Goal: Task Accomplishment & Management: Manage account settings

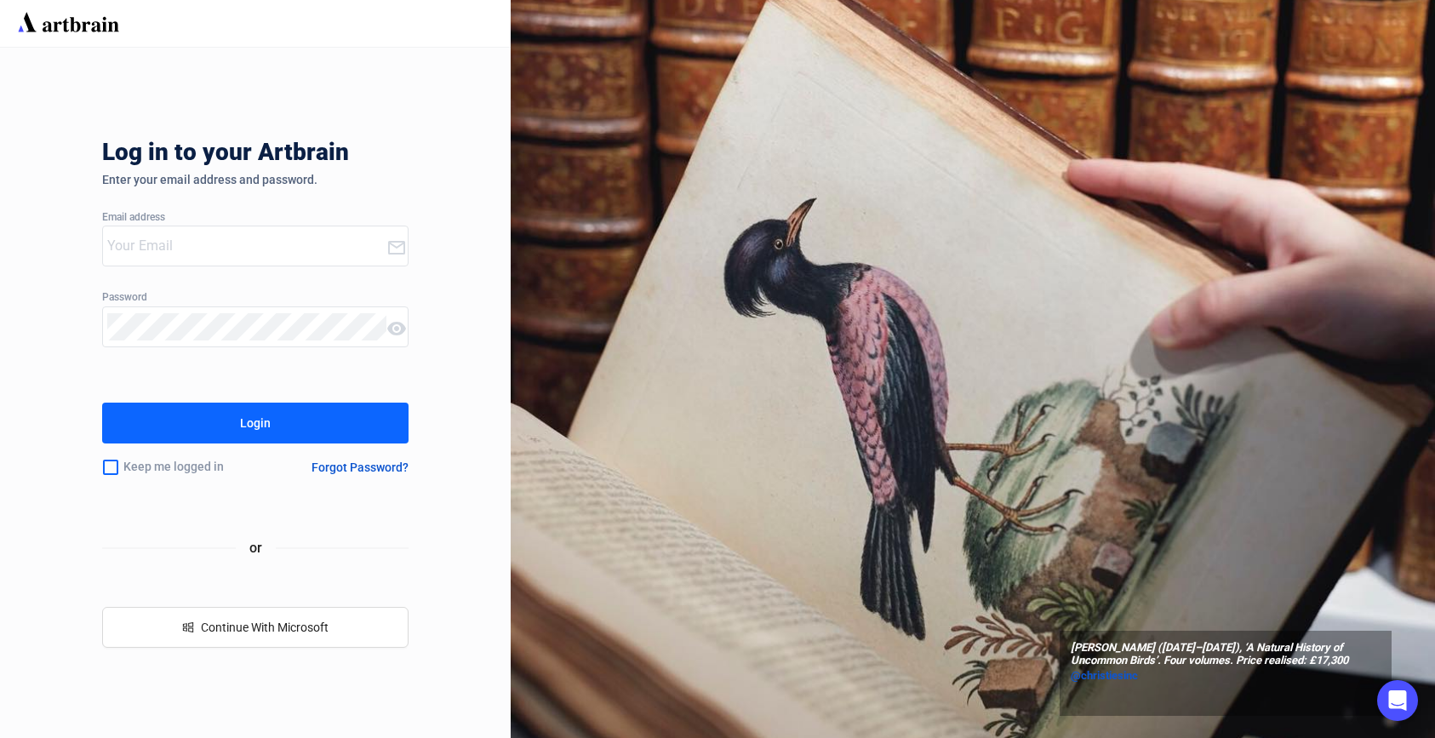
click at [181, 236] on input "email" at bounding box center [246, 245] width 279 height 27
click at [103, 266] on div "Log in to your Artbrain Enter your email address and password. Email address Pa…" at bounding box center [255, 393] width 306 height 690
click at [220, 361] on div at bounding box center [255, 358] width 306 height 13
click at [380, 306] on div "Log in to your Artbrain Enter your email address and password. Email address Pa…" at bounding box center [255, 393] width 306 height 690
click at [387, 324] on icon at bounding box center [396, 328] width 20 height 20
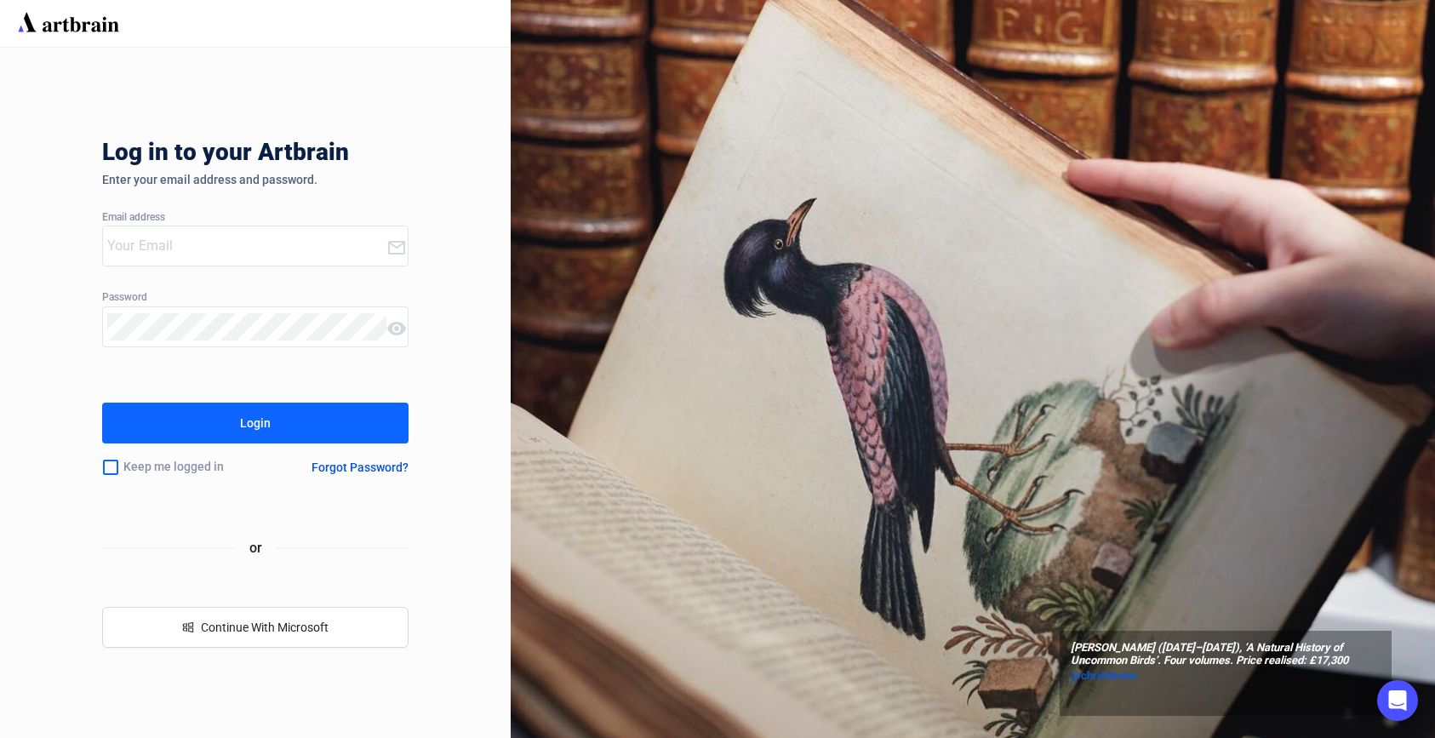
drag, startPoint x: 346, startPoint y: 278, endPoint x: 328, endPoint y: 249, distance: 34.7
click at [346, 277] on div "Log in to your Artbrain Enter your email address and password. Email address Pa…" at bounding box center [255, 393] width 306 height 690
click at [328, 249] on input "email" at bounding box center [246, 245] width 279 height 27
type input "[PERSON_NAME]"
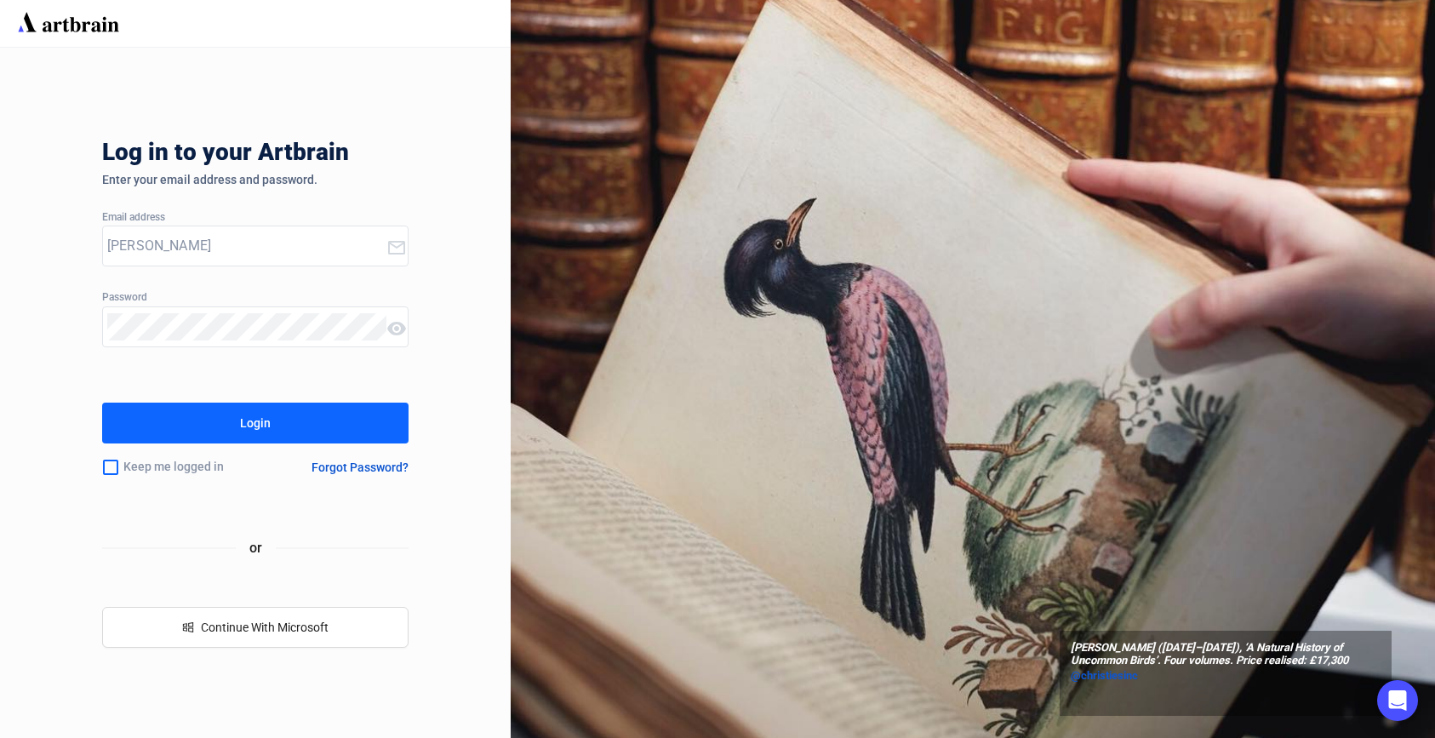
click at [269, 380] on div "Log in to your Artbrain Enter your email address and password. Email address [P…" at bounding box center [255, 393] width 306 height 690
click at [236, 217] on div "Email address" at bounding box center [255, 218] width 306 height 12
click at [289, 333] on div at bounding box center [255, 326] width 306 height 41
